Goal: Use online tool/utility: Utilize a website feature to perform a specific function

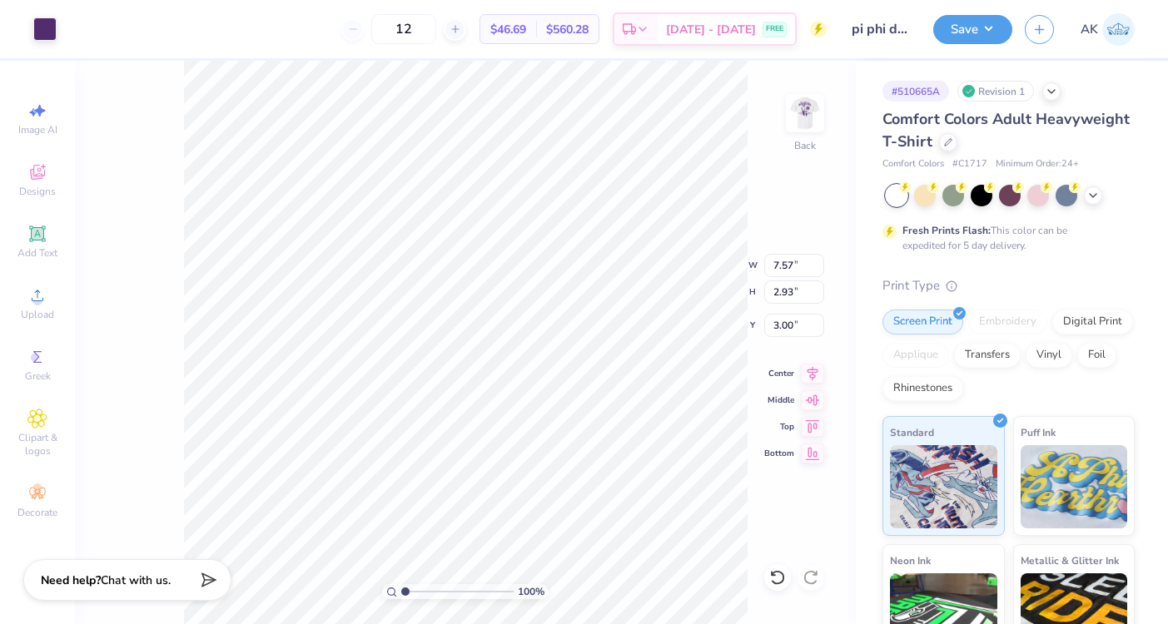
type input "7.57"
type input "2.93"
click at [811, 370] on icon at bounding box center [812, 371] width 23 height 20
click at [814, 112] on img at bounding box center [805, 113] width 67 height 67
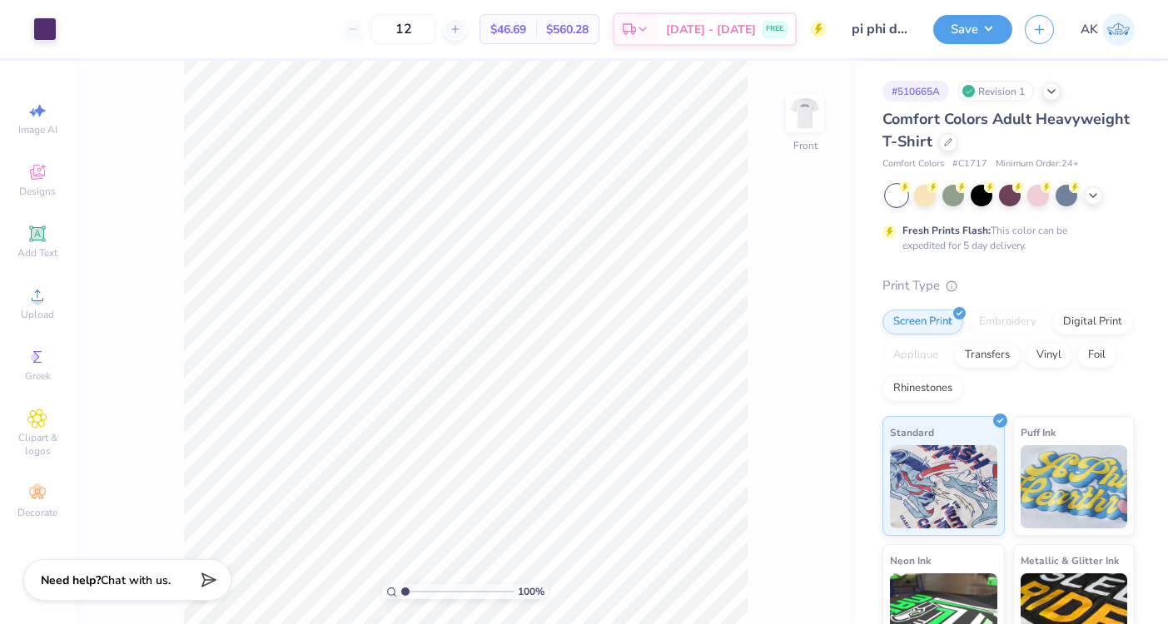
click at [814, 112] on img at bounding box center [804, 113] width 33 height 33
click at [947, 30] on button "Save" at bounding box center [972, 26] width 79 height 29
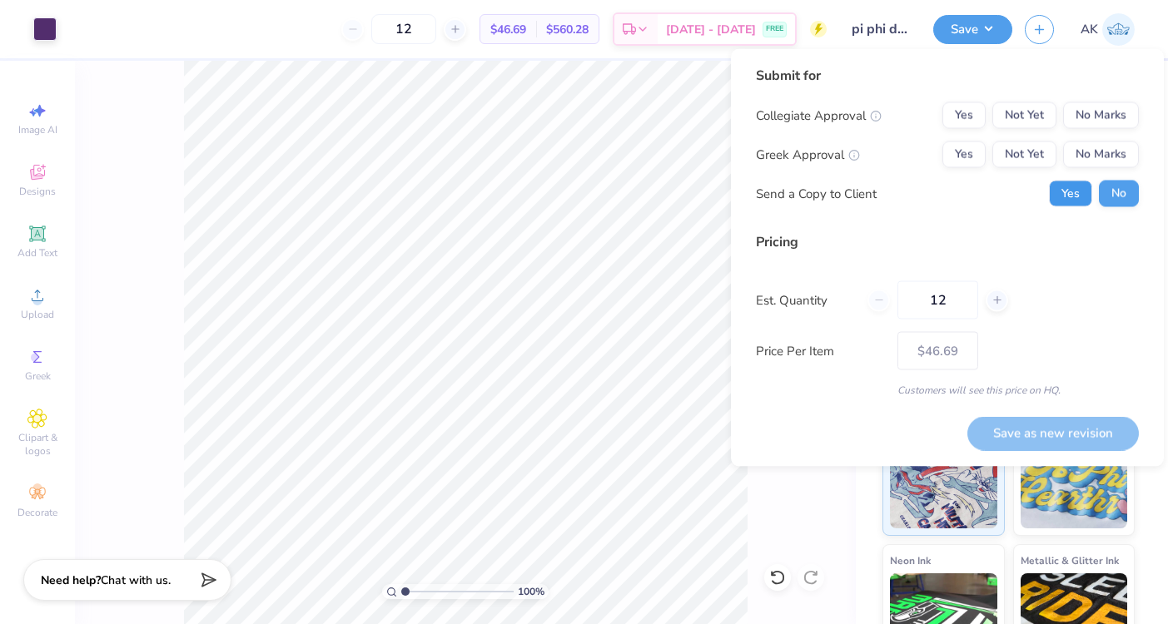
click at [1074, 189] on button "Yes" at bounding box center [1070, 194] width 43 height 27
click at [1025, 112] on button "Not Yet" at bounding box center [1024, 115] width 64 height 27
click at [1025, 157] on button "Not Yet" at bounding box center [1024, 154] width 64 height 27
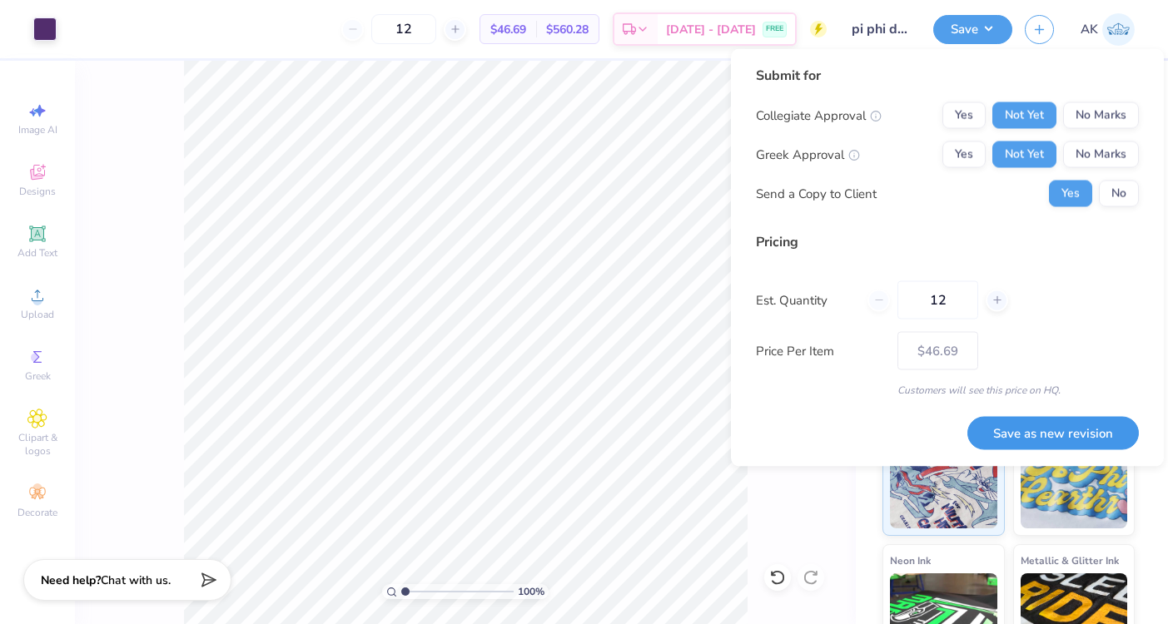
click at [1009, 438] on button "Save as new revision" at bounding box center [1052, 433] width 171 height 34
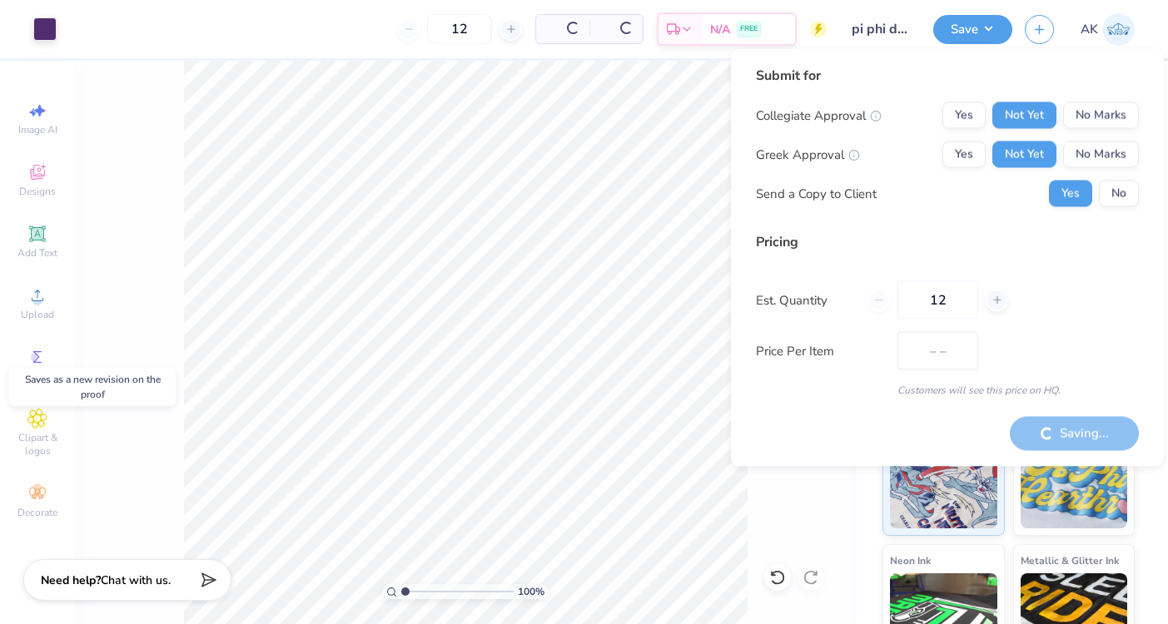
type input "$46.69"
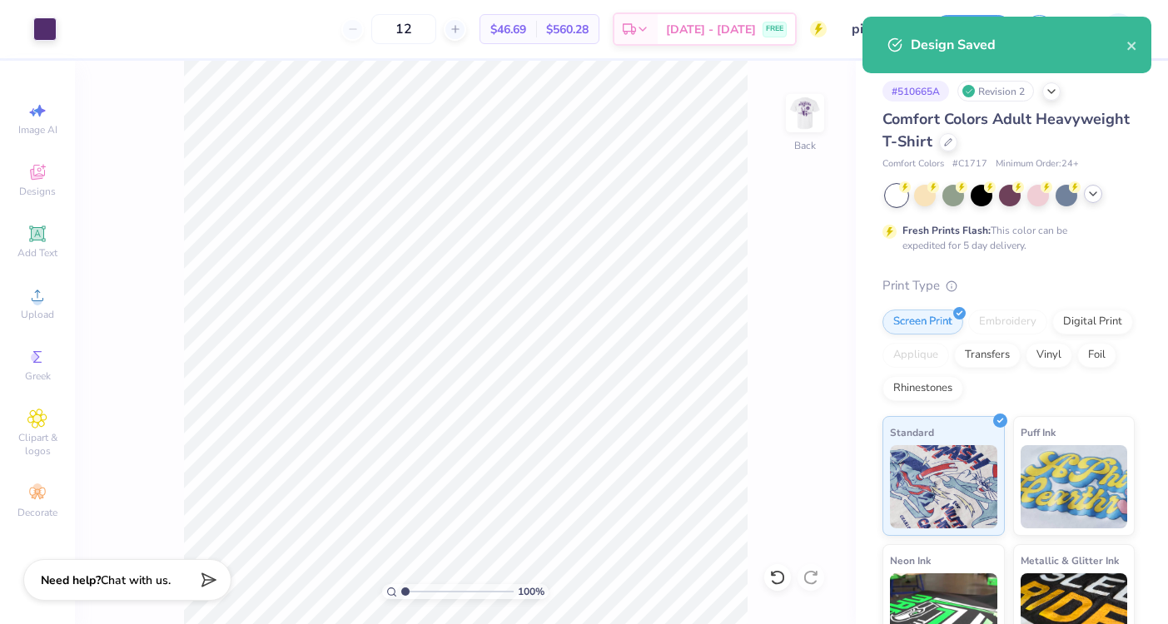
click at [1089, 192] on polyline at bounding box center [1092, 193] width 7 height 3
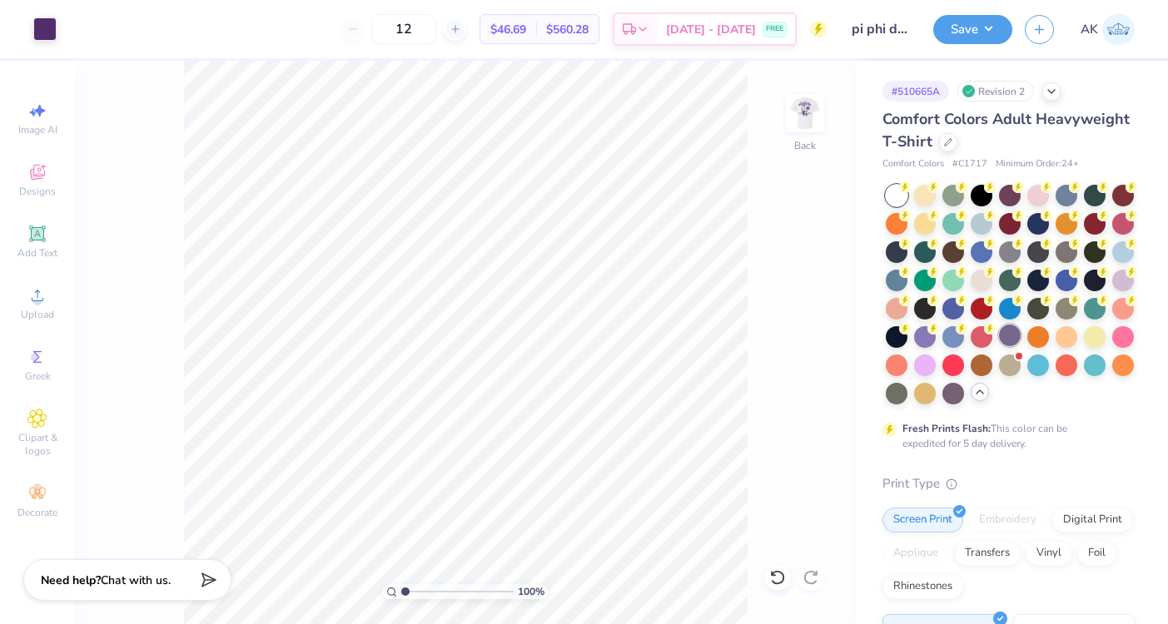
click at [1010, 336] on div at bounding box center [1010, 336] width 22 height 22
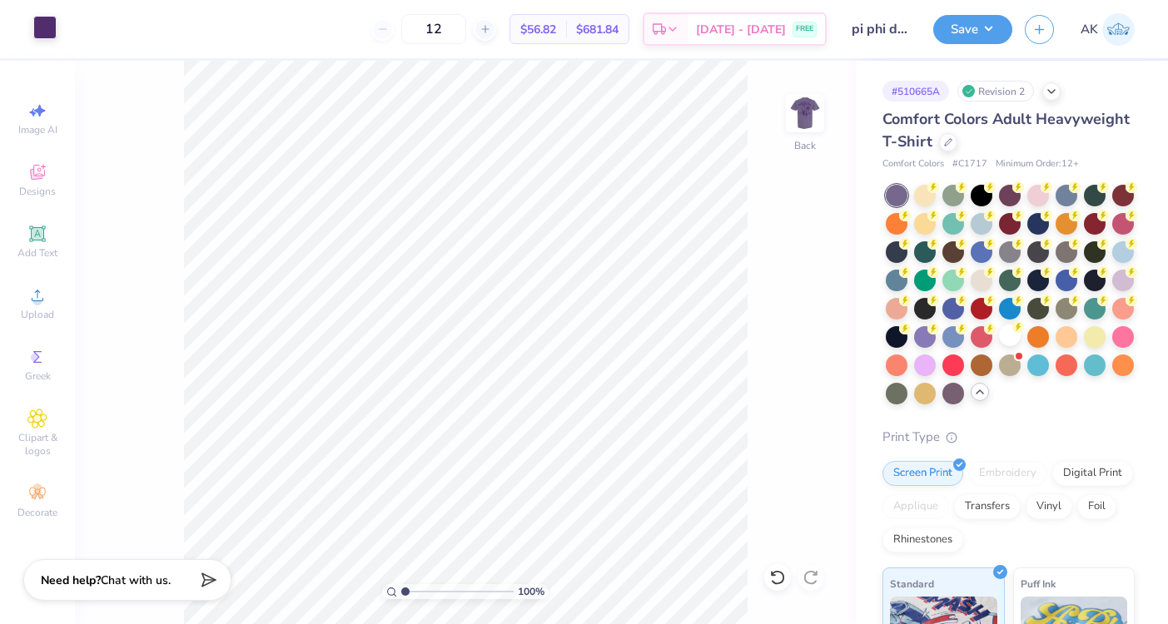
click at [47, 26] on div at bounding box center [44, 27] width 23 height 23
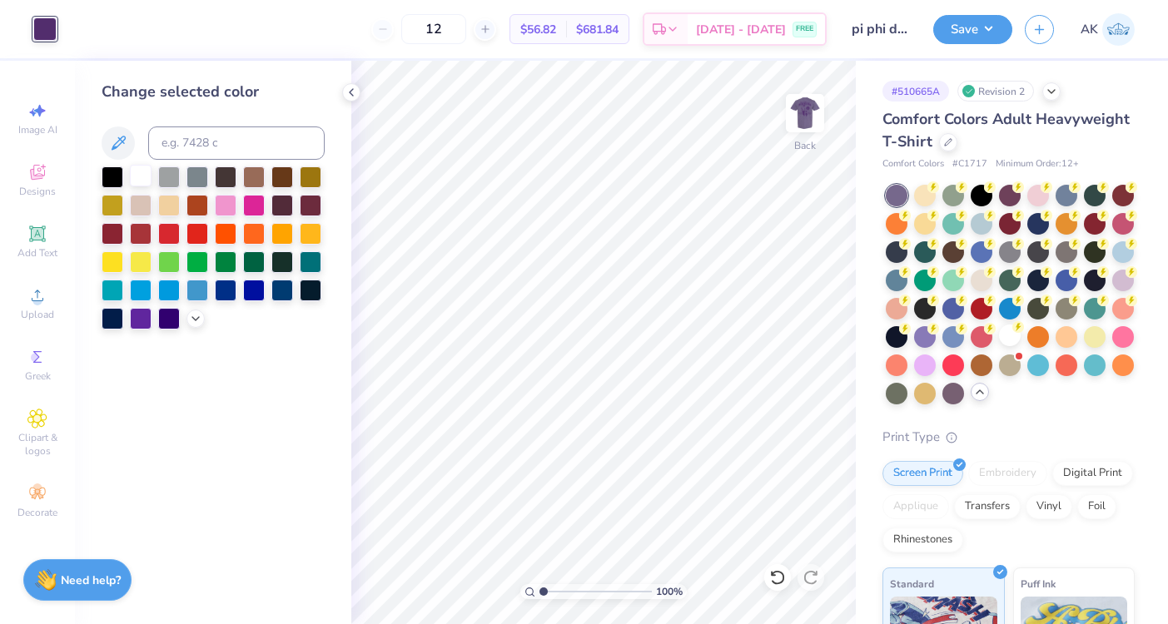
click at [145, 168] on div at bounding box center [141, 176] width 22 height 22
click at [805, 110] on img at bounding box center [805, 113] width 67 height 67
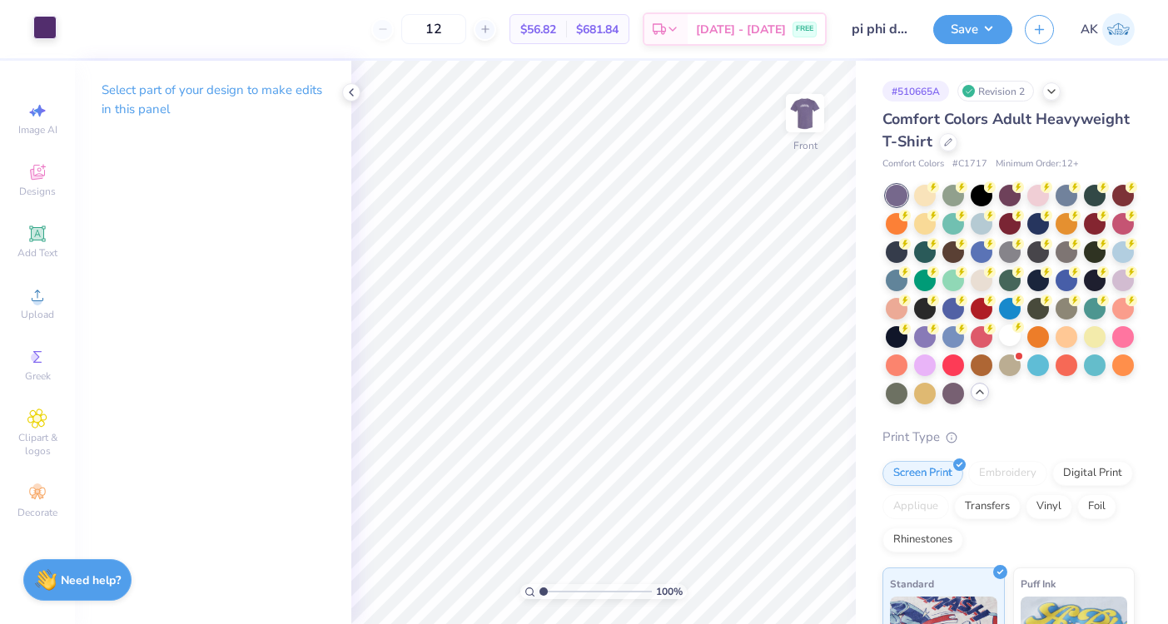
click at [51, 34] on div at bounding box center [44, 27] width 23 height 23
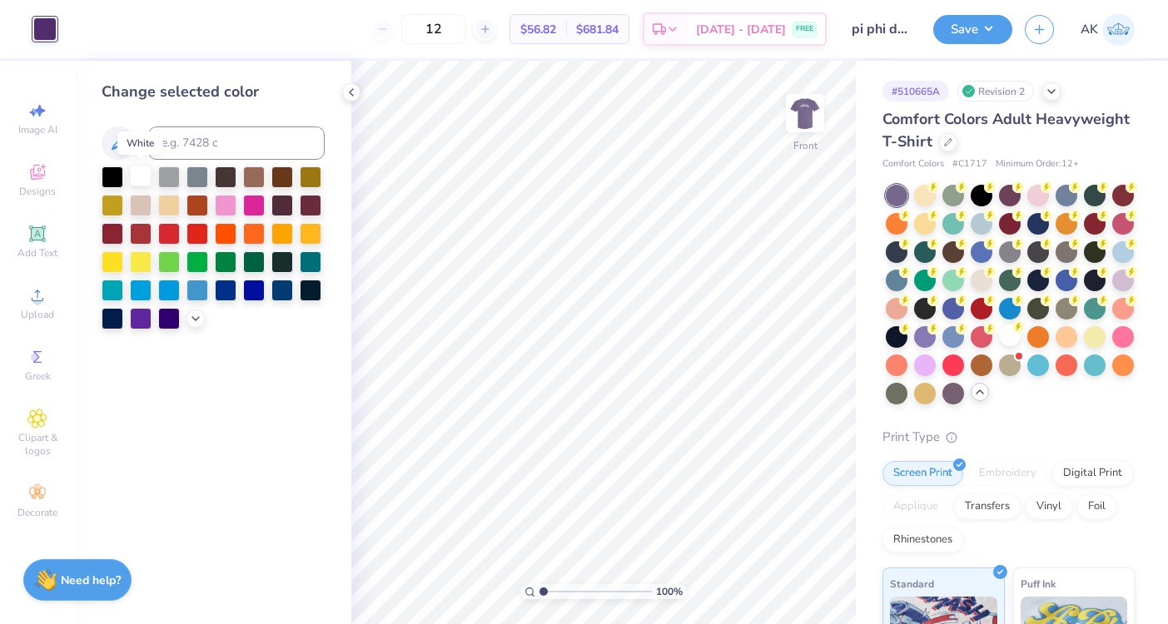
click at [150, 173] on div at bounding box center [141, 176] width 22 height 22
click at [801, 107] on img at bounding box center [805, 113] width 67 height 67
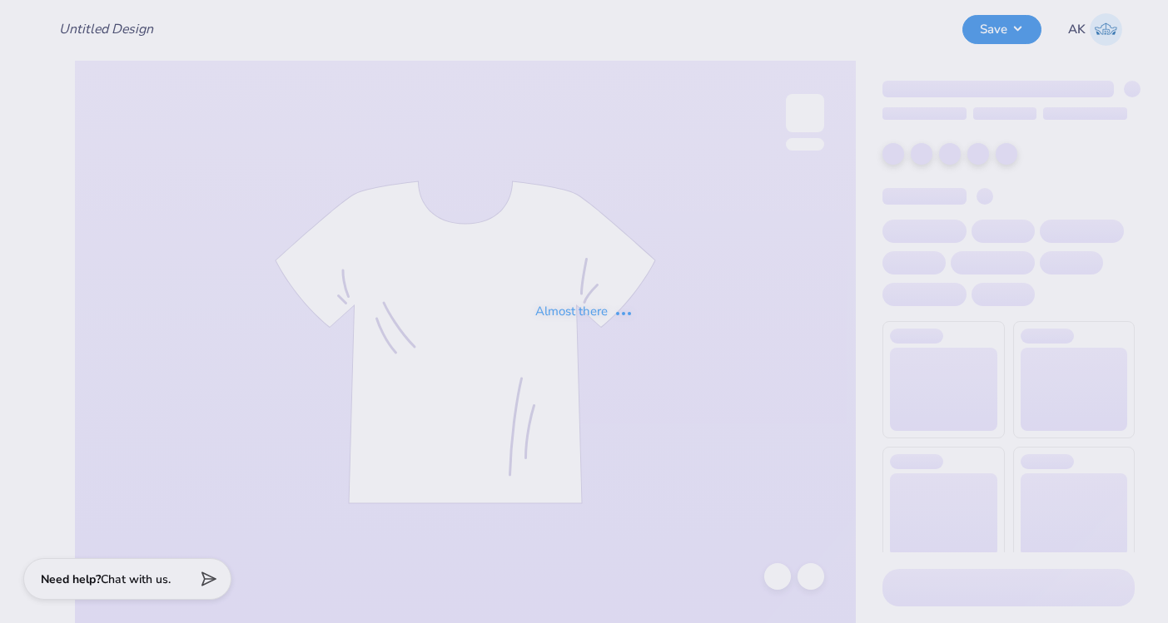
type input "pi phi dads day"
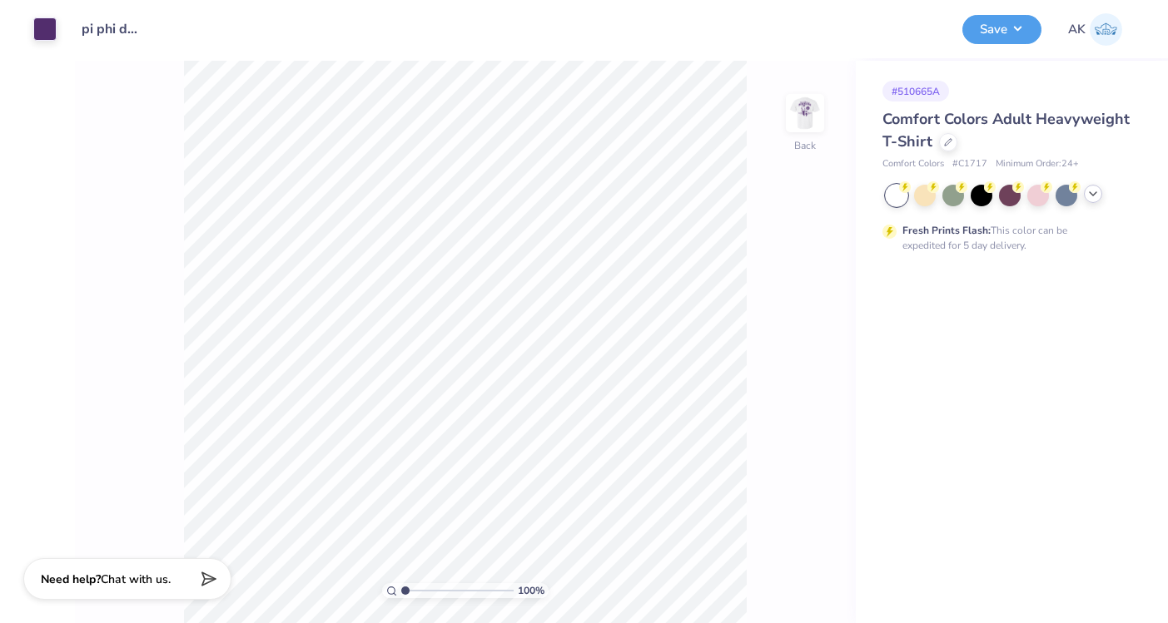
click at [1088, 193] on icon at bounding box center [1092, 193] width 13 height 13
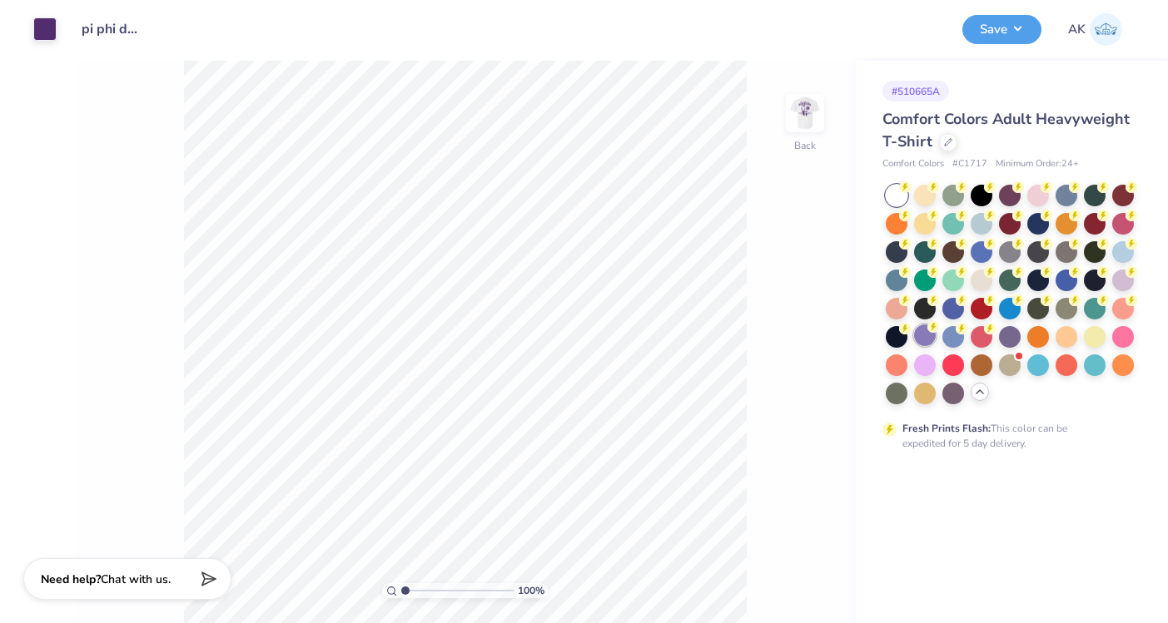
click at [927, 335] on div at bounding box center [925, 336] width 22 height 22
click at [1010, 333] on div at bounding box center [1010, 336] width 22 height 22
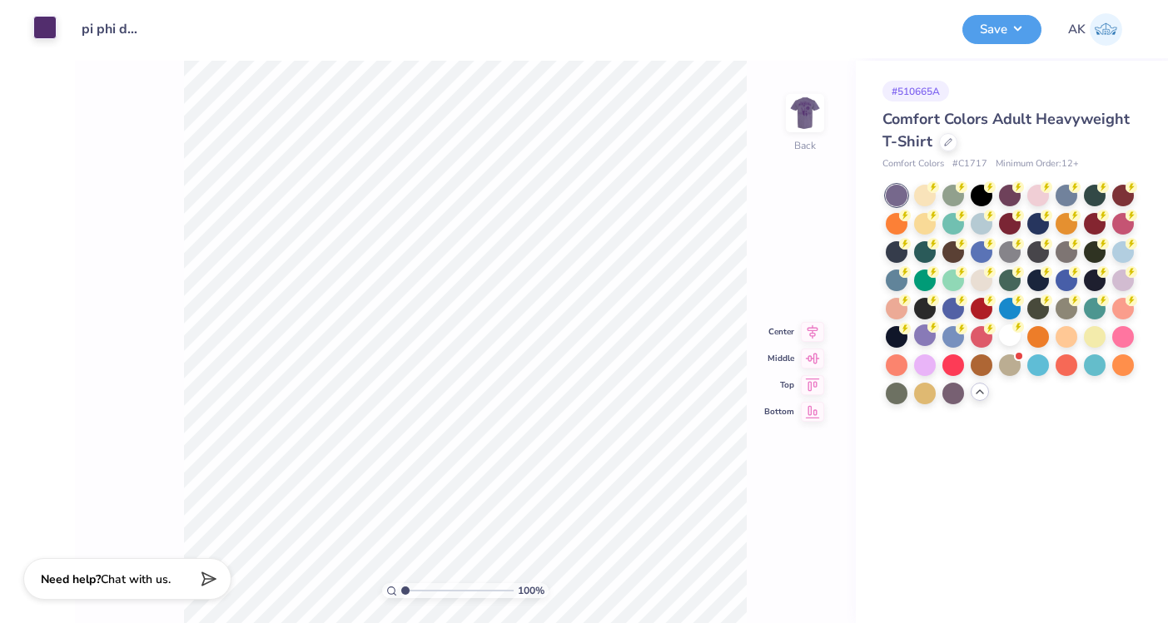
click at [40, 28] on div at bounding box center [44, 27] width 23 height 23
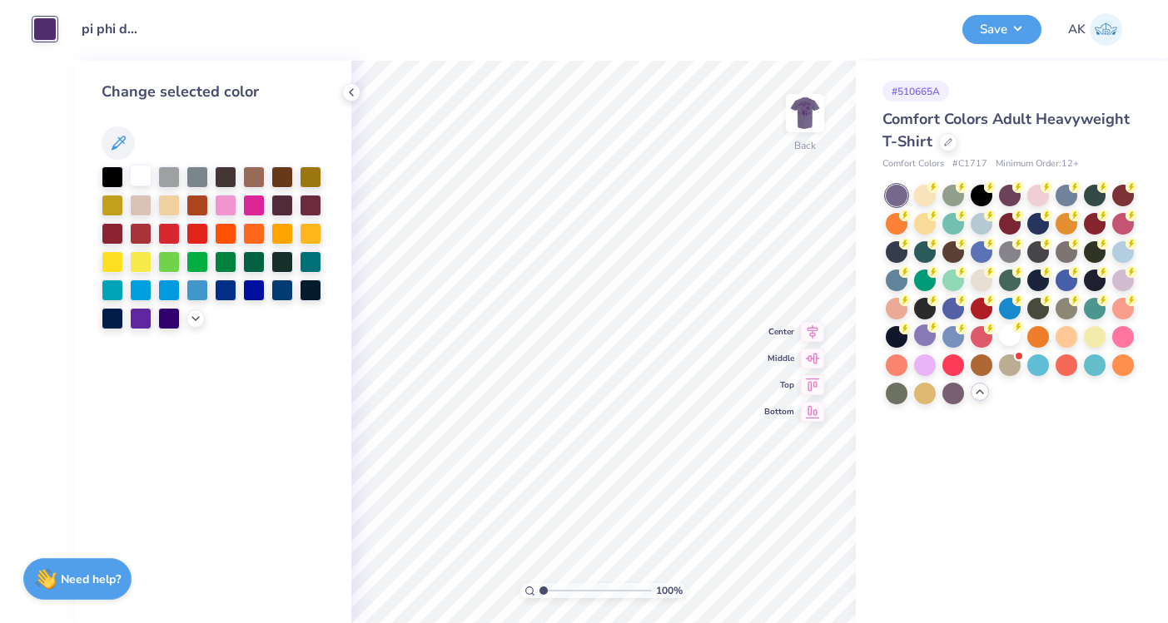
click at [147, 175] on div at bounding box center [141, 176] width 22 height 22
click at [799, 107] on img at bounding box center [805, 113] width 67 height 67
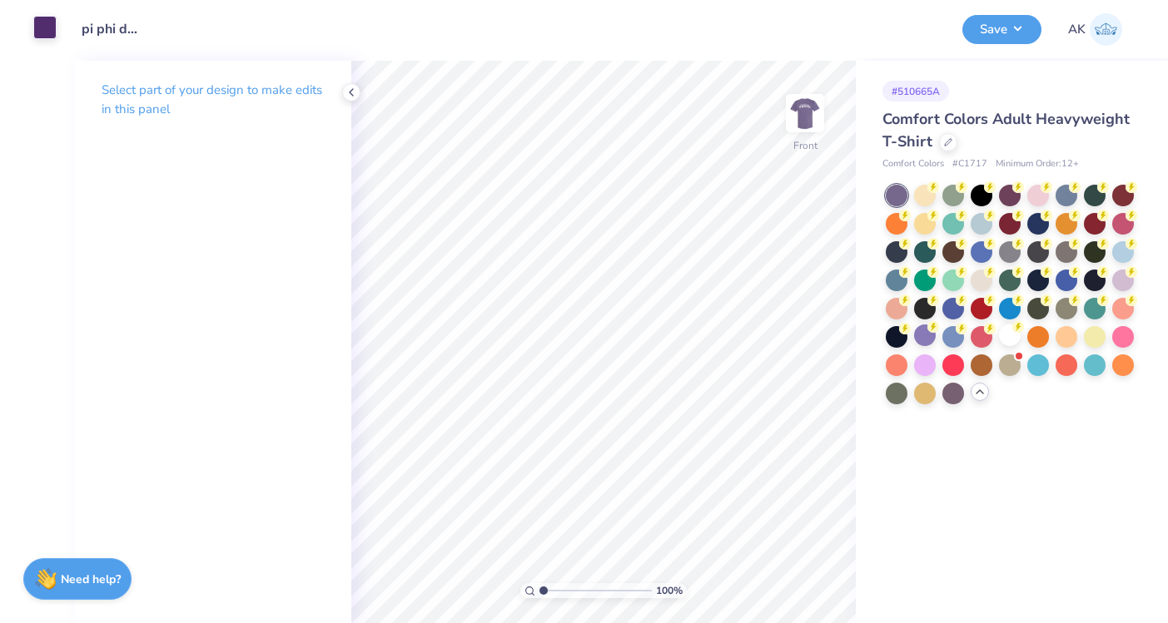
click at [43, 26] on div at bounding box center [44, 27] width 23 height 23
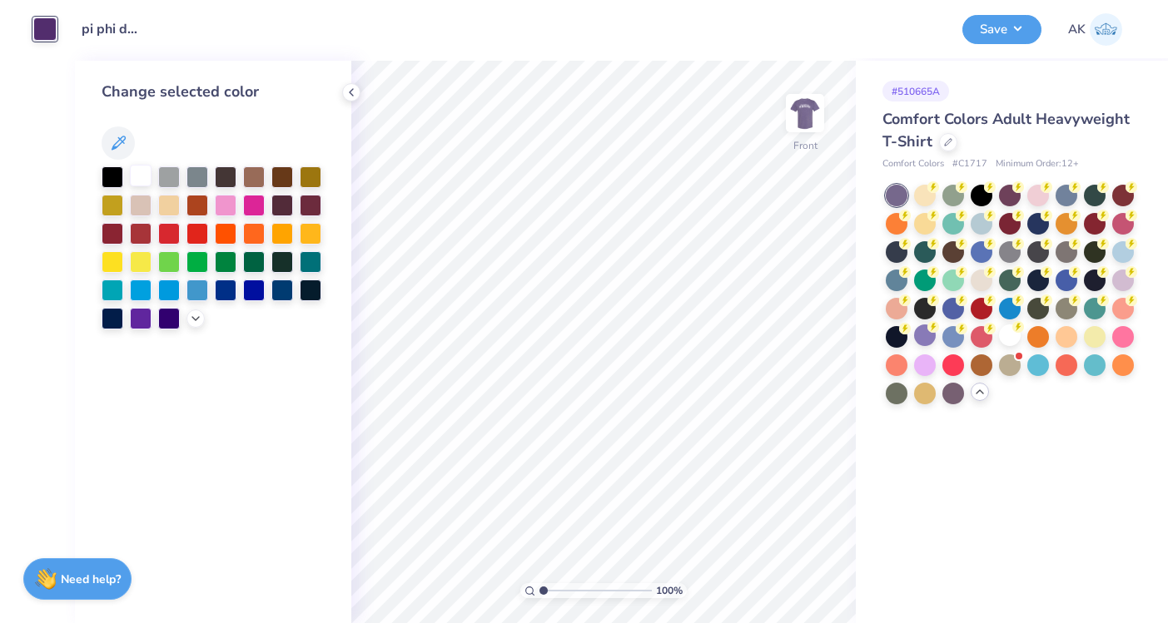
click at [139, 173] on div at bounding box center [141, 176] width 22 height 22
click at [1000, 21] on button "Save" at bounding box center [1001, 26] width 79 height 29
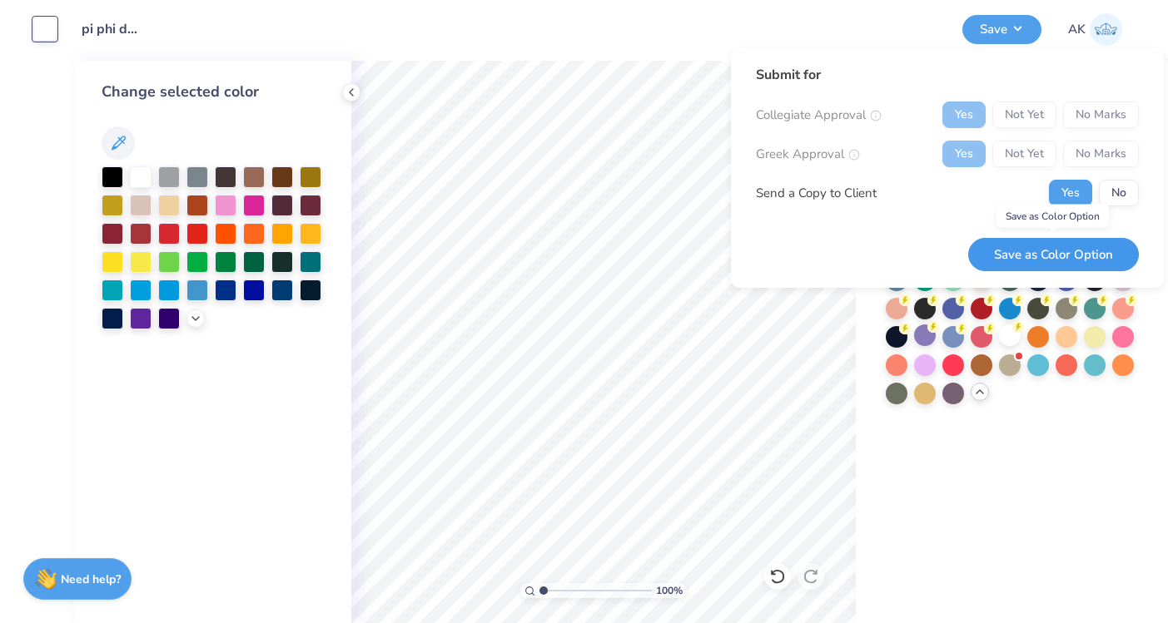
click at [1058, 254] on button "Save as Color Option" at bounding box center [1053, 255] width 171 height 34
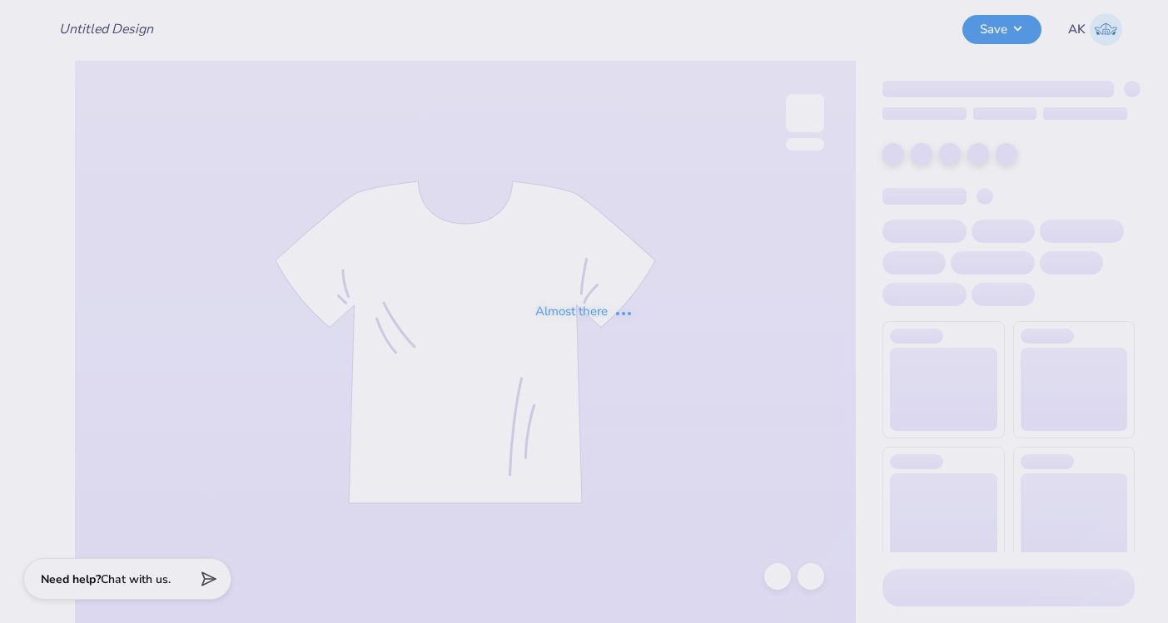
type input "pi phi dads day"
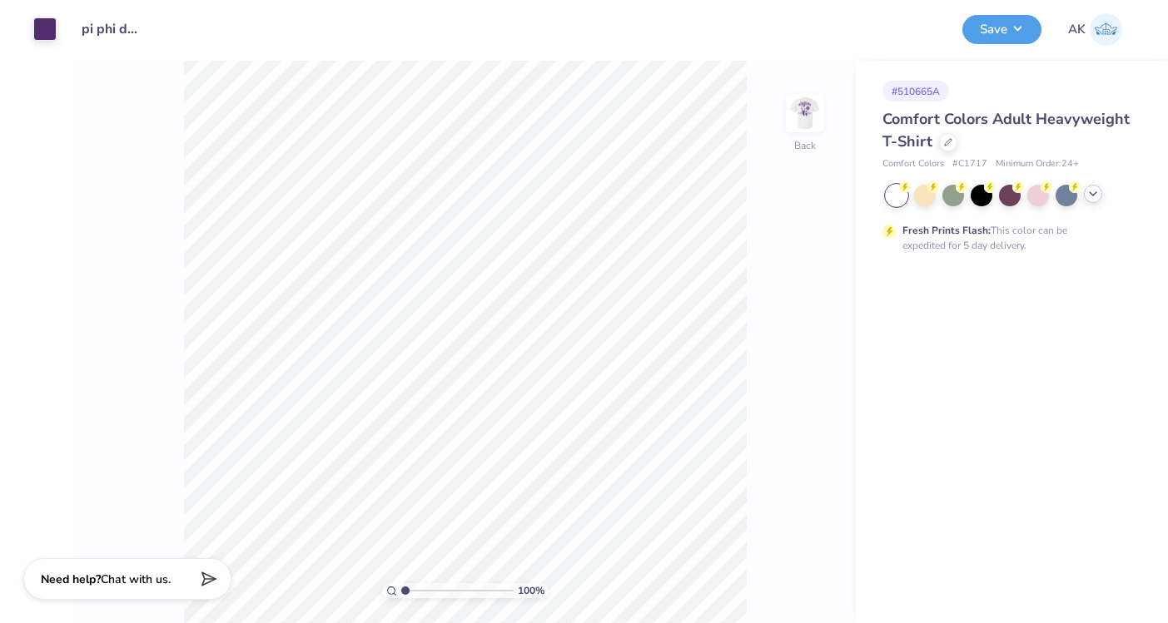
click at [1084, 193] on div at bounding box center [1093, 194] width 18 height 18
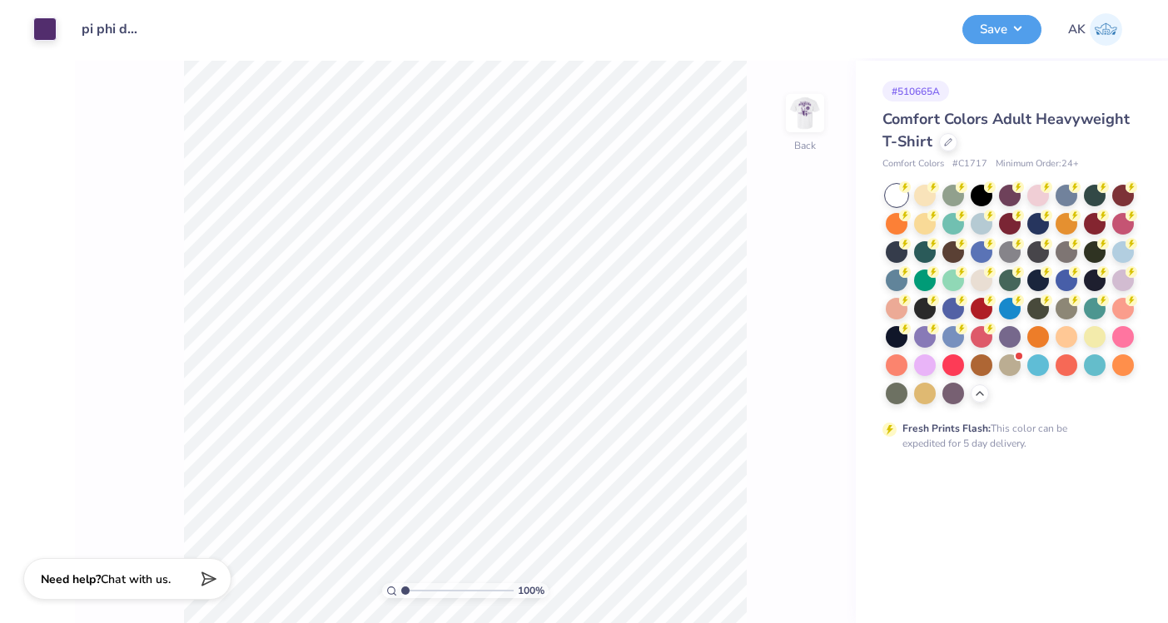
click at [927, 325] on icon at bounding box center [933, 329] width 12 height 12
click at [995, 330] on div at bounding box center [1010, 295] width 249 height 220
click at [1004, 332] on div at bounding box center [1010, 336] width 22 height 22
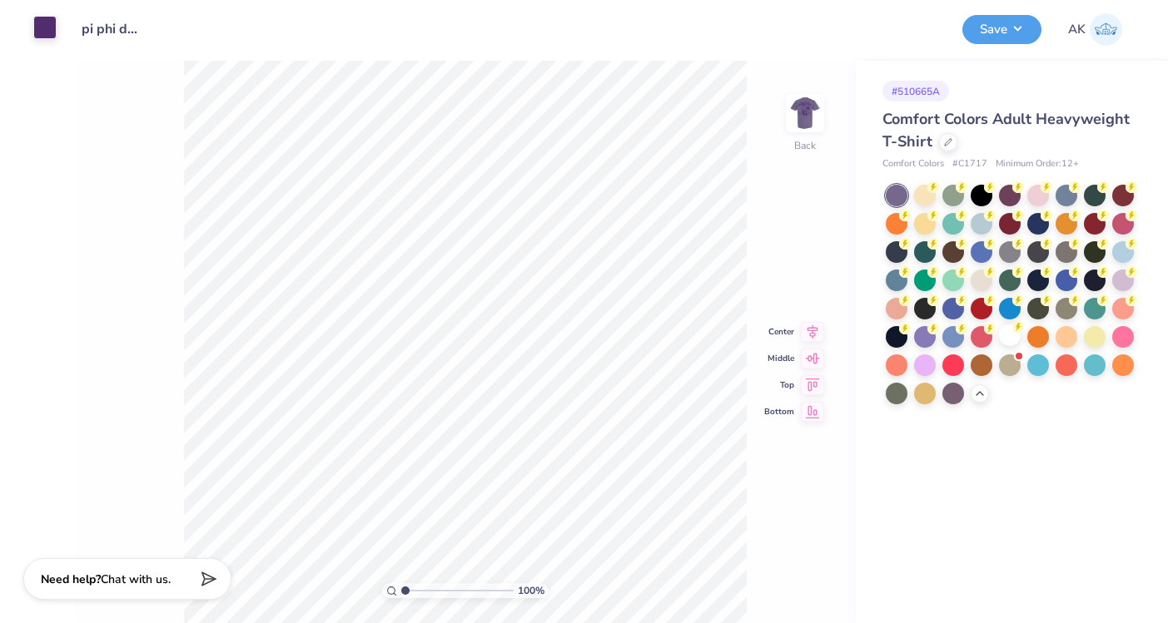
click at [42, 33] on div at bounding box center [44, 27] width 23 height 23
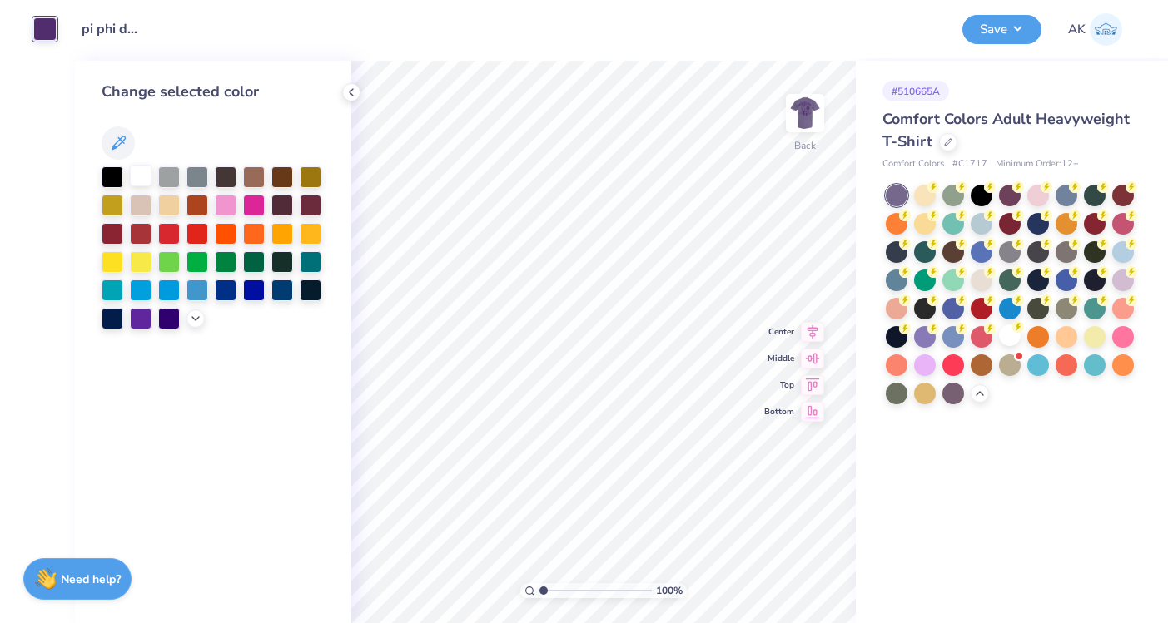
click at [141, 176] on div at bounding box center [141, 176] width 22 height 22
click at [798, 113] on img at bounding box center [805, 113] width 67 height 67
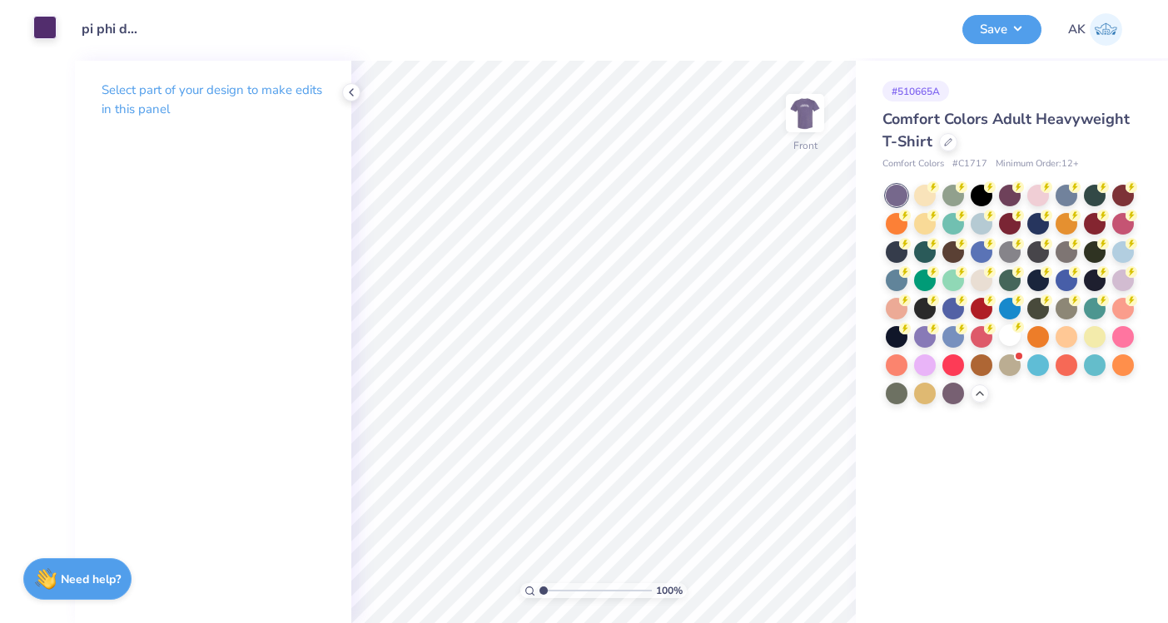
click at [35, 32] on div at bounding box center [44, 27] width 23 height 23
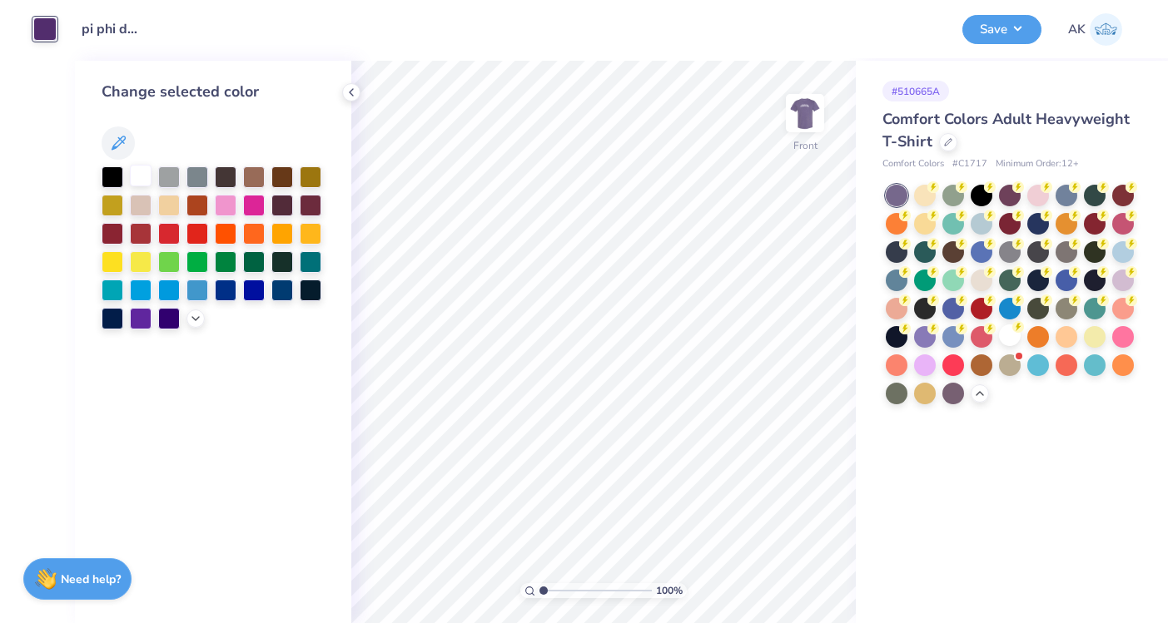
click at [141, 176] on div at bounding box center [141, 176] width 22 height 22
click at [960, 37] on div "Art colors Design Title pi phi dads day Save AK" at bounding box center [584, 29] width 1168 height 58
click at [985, 42] on div "Save" at bounding box center [1001, 29] width 79 height 29
click at [1005, 30] on button "Save" at bounding box center [1001, 26] width 79 height 29
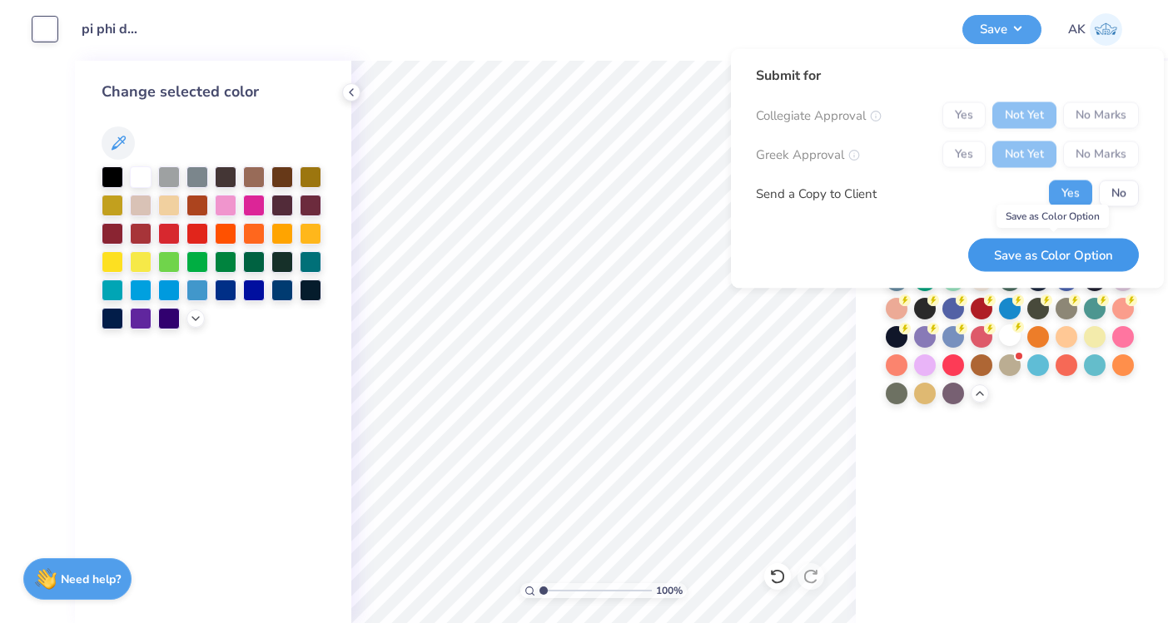
click at [1018, 246] on button "Save as Color Option" at bounding box center [1053, 255] width 171 height 34
